Goal: Task Accomplishment & Management: Manage account settings

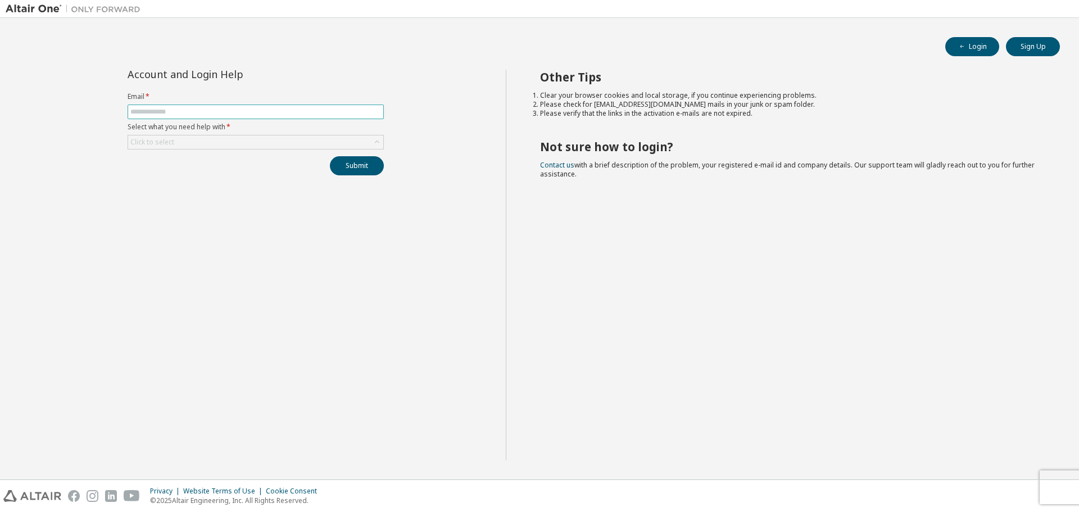
click at [185, 111] on input "text" at bounding box center [255, 111] width 251 height 9
click at [194, 109] on input "text" at bounding box center [255, 111] width 251 height 9
type input "**********"
click at [206, 143] on div "Click to select" at bounding box center [255, 141] width 255 height 13
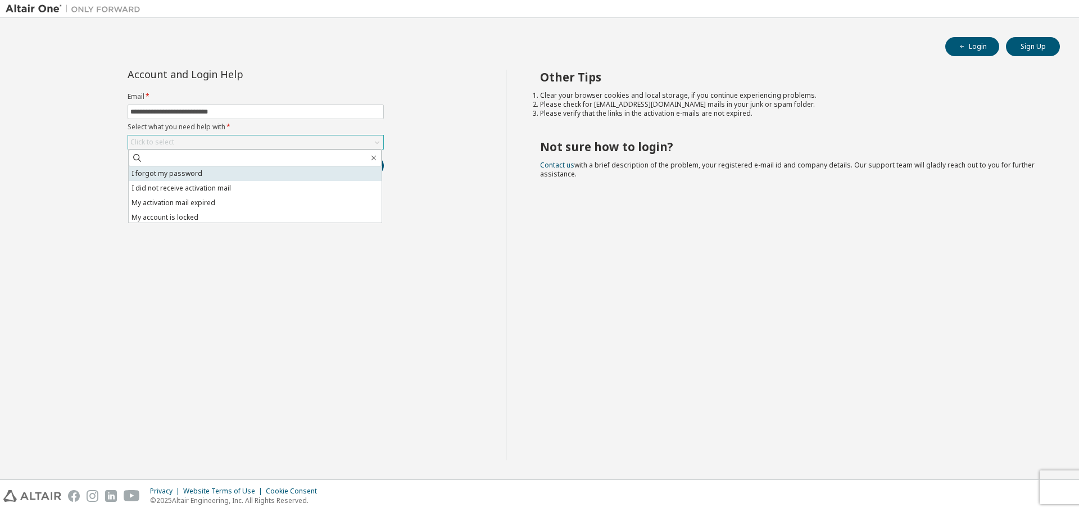
click at [179, 172] on li "I forgot my password" at bounding box center [255, 173] width 253 height 15
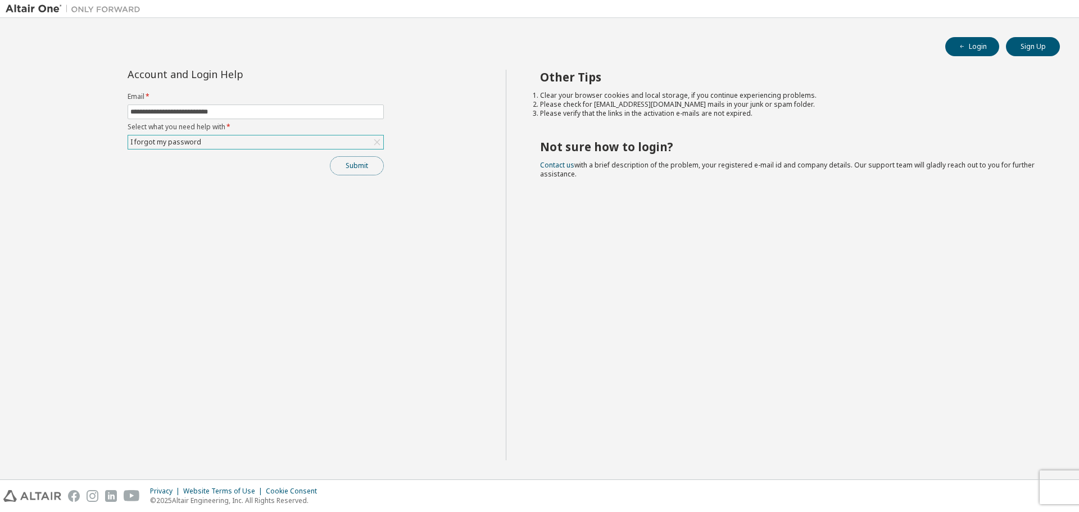
click at [366, 166] on button "Submit" at bounding box center [357, 165] width 54 height 19
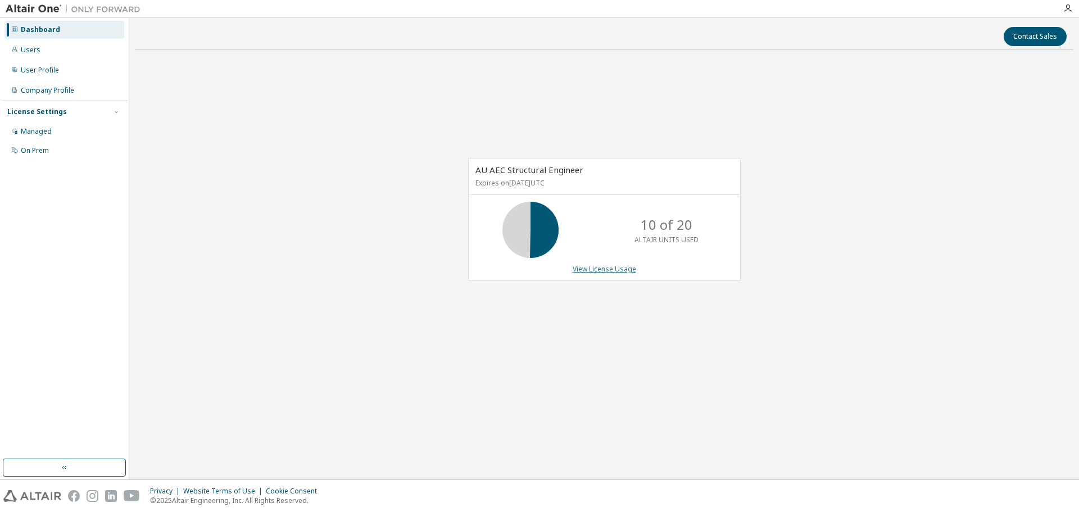
click at [600, 268] on link "View License Usage" at bounding box center [603, 269] width 63 height 10
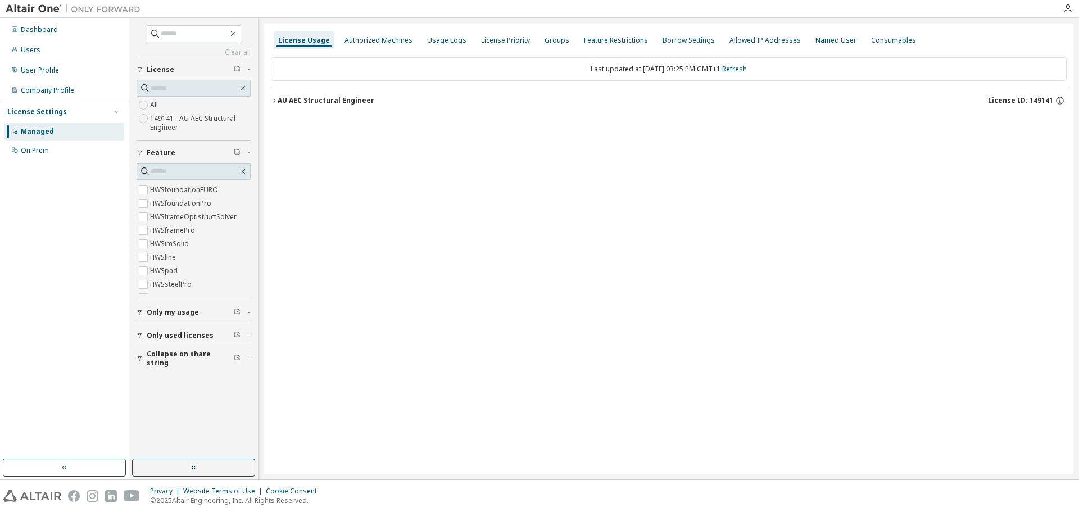
scroll to position [635, 0]
click at [189, 125] on label "149141 - AU AEC Structural Engineer" at bounding box center [200, 123] width 101 height 22
click at [28, 27] on div "Dashboard" at bounding box center [39, 29] width 37 height 9
